Goal: Transaction & Acquisition: Purchase product/service

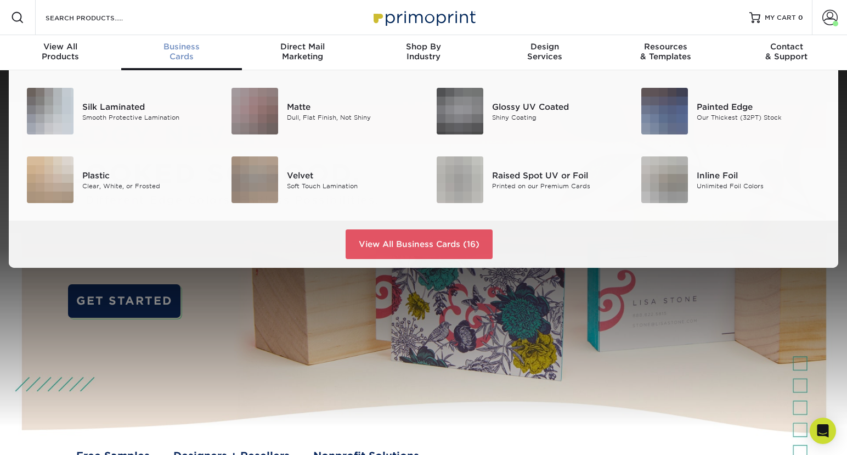
click at [185, 48] on span "Business" at bounding box center [181, 47] width 121 height 10
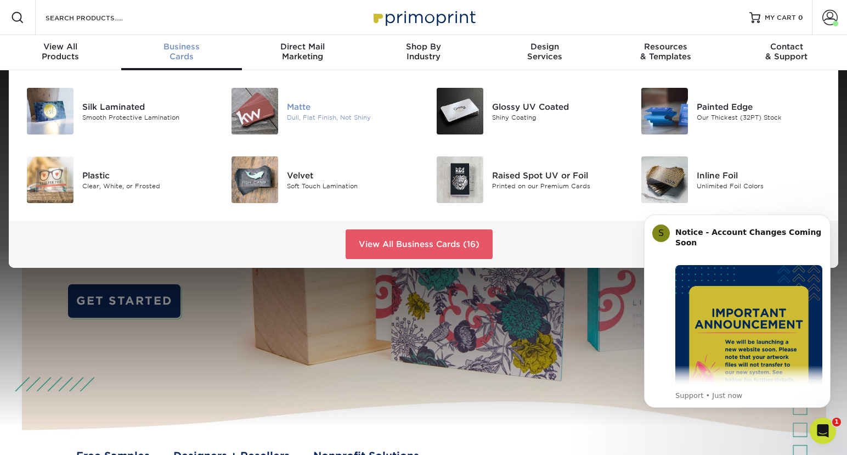
click at [290, 109] on div "Matte" at bounding box center [351, 106] width 128 height 12
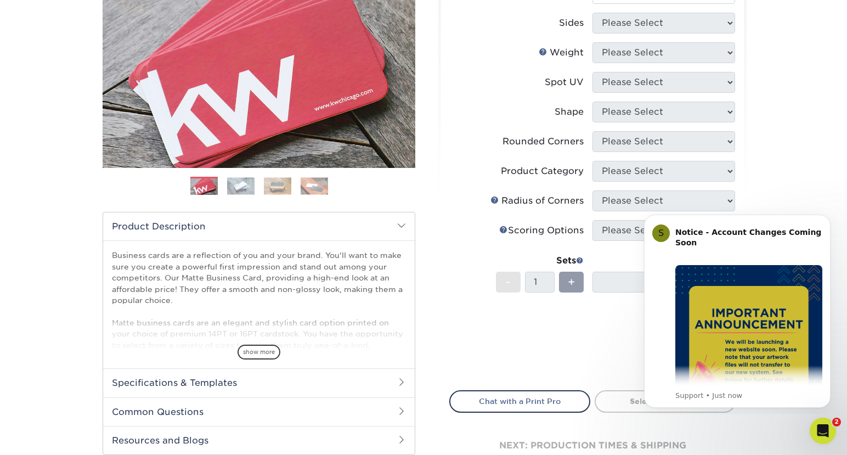
scroll to position [55, 0]
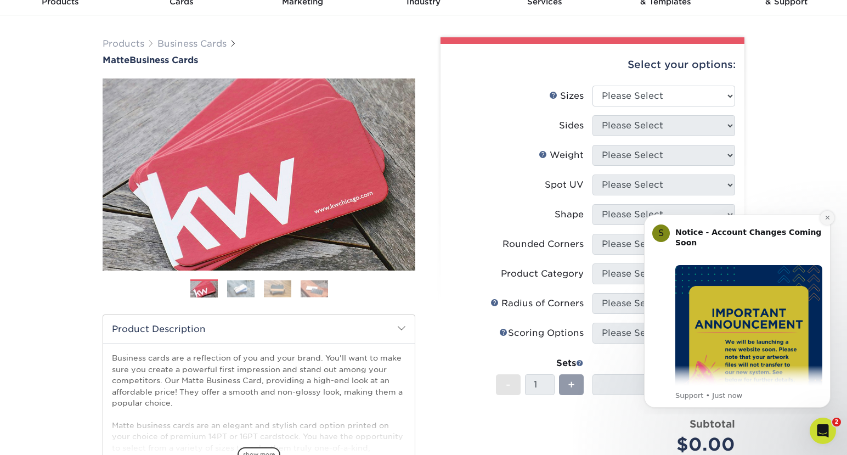
click at [825, 218] on icon "Dismiss notification" at bounding box center [827, 217] width 6 height 6
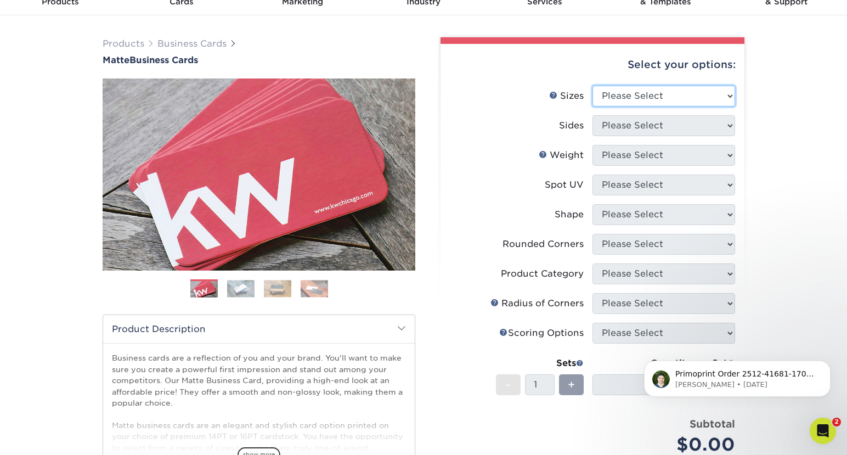
click at [725, 97] on select "Please Select 1.5" x 3.5" - Mini 1.75" x 3.5" - Mini 2" x 2" - Square 2" x 3" -…" at bounding box center [663, 96] width 143 height 21
select select "2.00x3.50"
click at [592, 86] on select "Please Select 1.5" x 3.5" - Mini 1.75" x 3.5" - Mini 2" x 2" - Square 2" x 3" -…" at bounding box center [663, 96] width 143 height 21
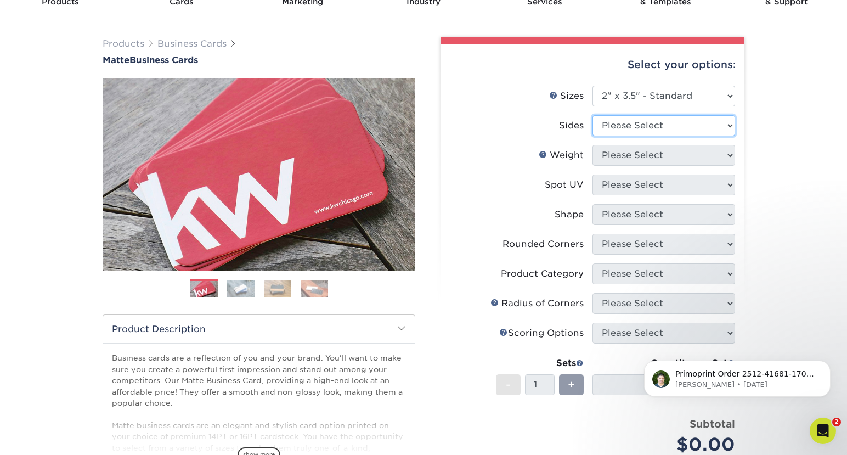
click at [707, 126] on select "Please Select Print Both Sides Print Front Only" at bounding box center [663, 125] width 143 height 21
select select "13abbda7-1d64-4f25-8bb2-c179b224825d"
click at [592, 115] on select "Please Select Print Both Sides Print Front Only" at bounding box center [663, 125] width 143 height 21
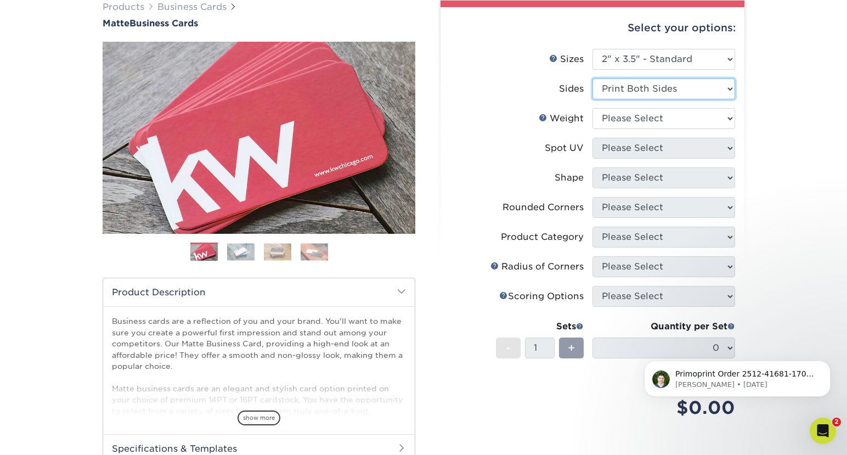
scroll to position [110, 0]
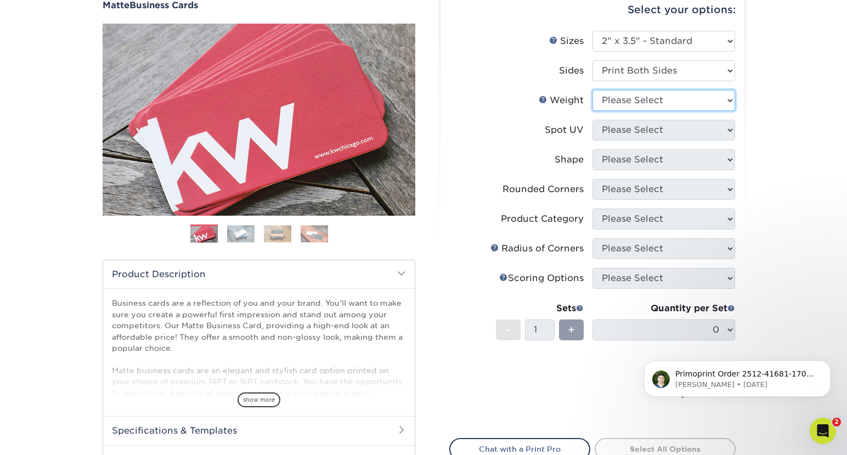
click at [710, 100] on select "Please Select 16PT 14PT" at bounding box center [663, 100] width 143 height 21
select select "14PT"
click at [592, 90] on select "Please Select 16PT 14PT" at bounding box center [663, 100] width 143 height 21
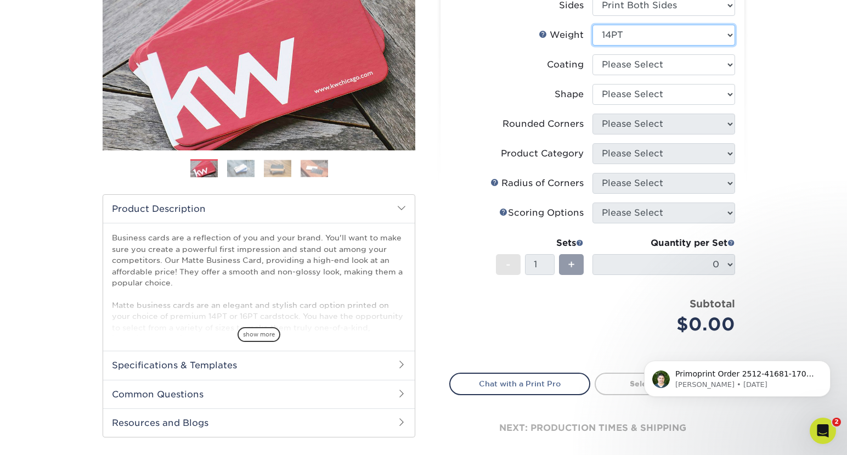
scroll to position [219, 0]
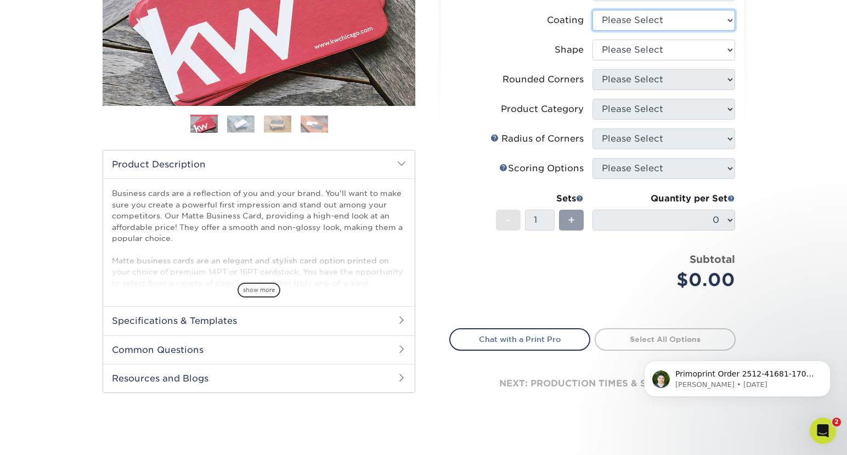
click at [716, 18] on select at bounding box center [663, 20] width 143 height 21
select select "121bb7b5-3b4d-429f-bd8d-bbf80e953313"
click at [592, 10] on select at bounding box center [663, 20] width 143 height 21
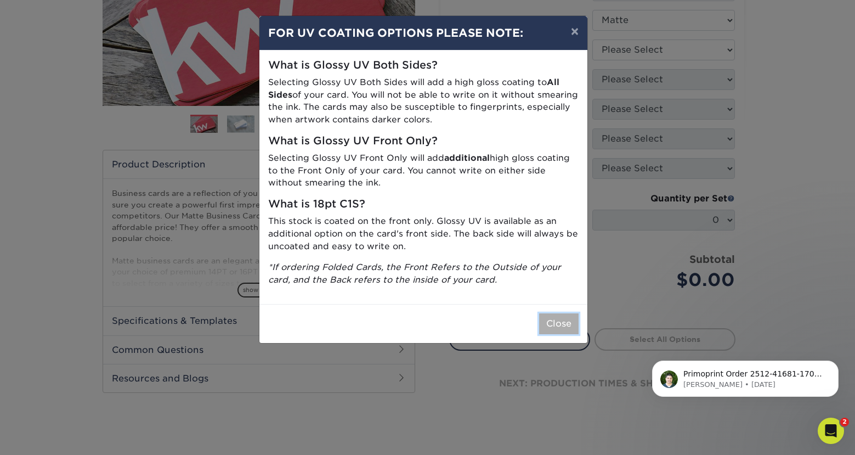
click at [566, 329] on button "Close" at bounding box center [558, 323] width 39 height 21
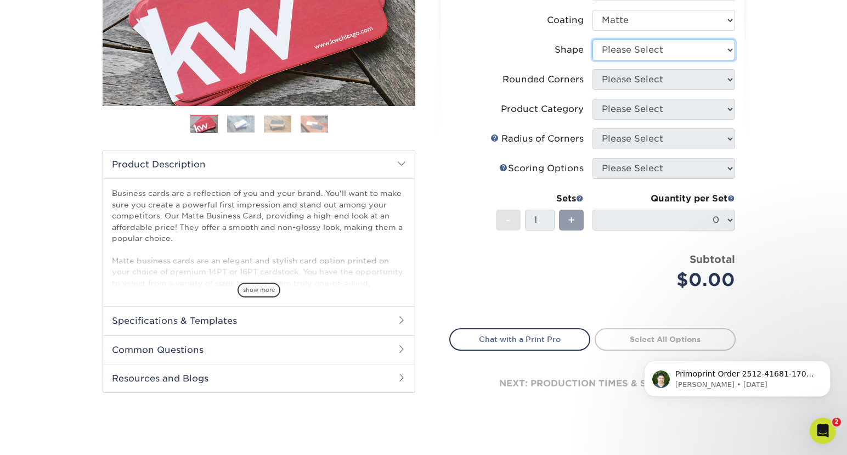
click at [716, 55] on select "Please Select Standard" at bounding box center [663, 49] width 143 height 21
select select "standard"
click at [592, 39] on select "Please Select Standard" at bounding box center [663, 49] width 143 height 21
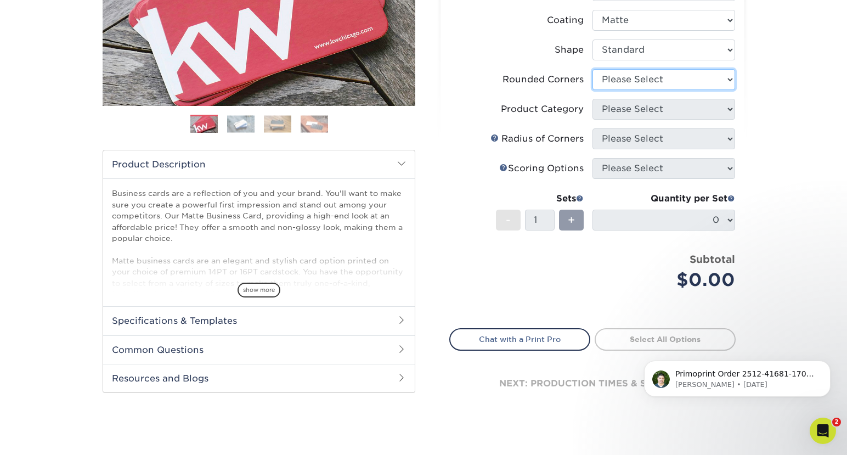
click at [690, 83] on select "Please Select Yes - Round 2 Corners Yes - Round 4 Corners No" at bounding box center [663, 79] width 143 height 21
select select "0"
click at [592, 69] on select "Please Select Yes - Round 2 Corners Yes - Round 4 Corners No" at bounding box center [663, 79] width 143 height 21
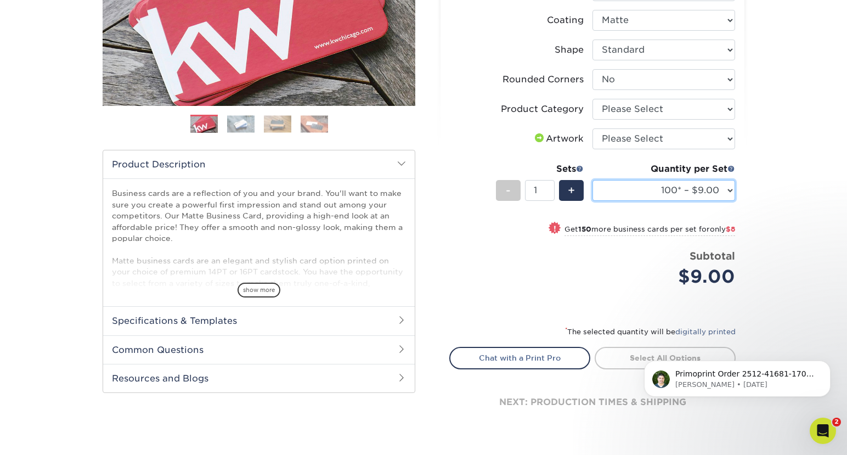
click at [720, 189] on select "100* – $9.00 250* – $17.00 500 – $33.00 1000 – $42.00 (free shipping*) 2500 – $…" at bounding box center [663, 190] width 143 height 21
select select "250* – $17.00"
click at [592, 180] on select "100* – $9.00 250* – $17.00 500 – $33.00 1000 – $42.00 (free shipping*) 2500 – $…" at bounding box center [663, 190] width 143 height 21
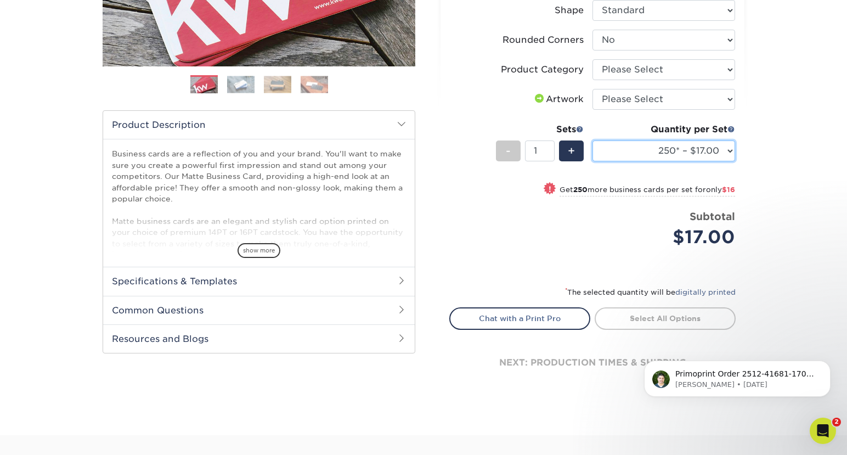
scroll to position [274, 0]
